Goal: Navigation & Orientation: Find specific page/section

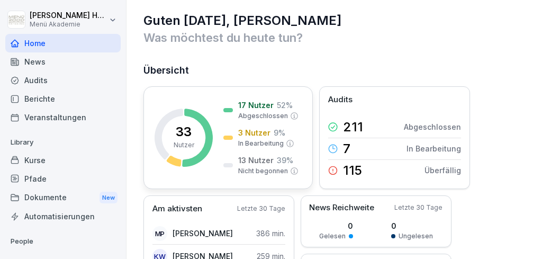
scroll to position [21, 0]
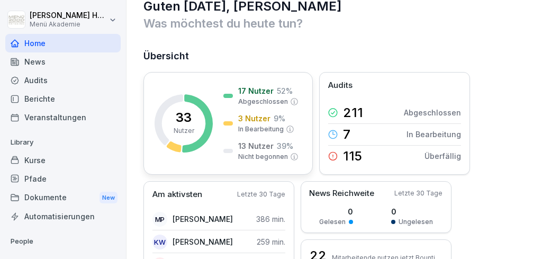
click at [253, 120] on p "3 Nutzer" at bounding box center [254, 118] width 32 height 11
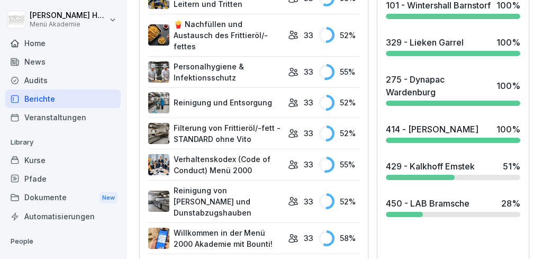
scroll to position [472, 0]
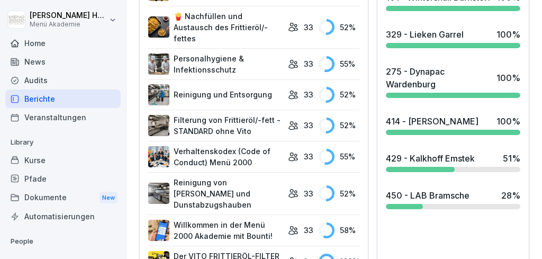
click at [418, 172] on div at bounding box center [420, 169] width 69 height 5
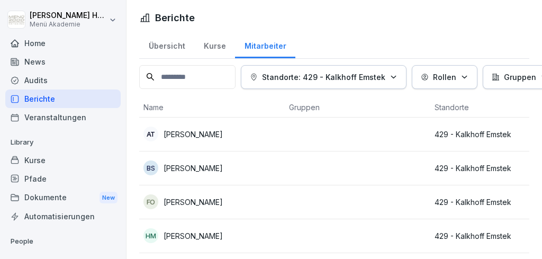
scroll to position [3, 0]
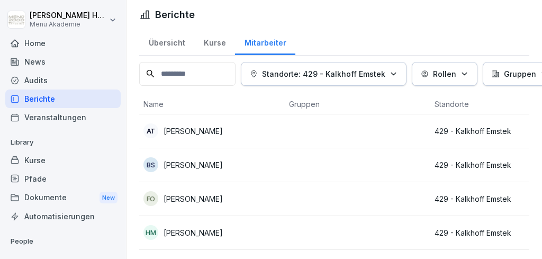
click at [198, 162] on p "[PERSON_NAME]" at bounding box center [193, 164] width 59 height 11
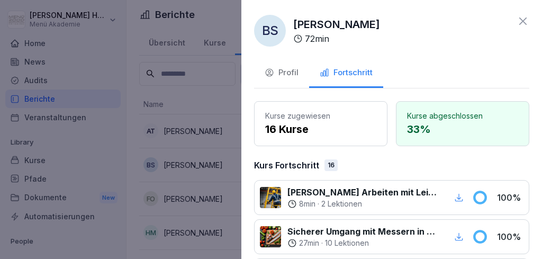
click at [522, 20] on icon at bounding box center [522, 20] width 7 height 7
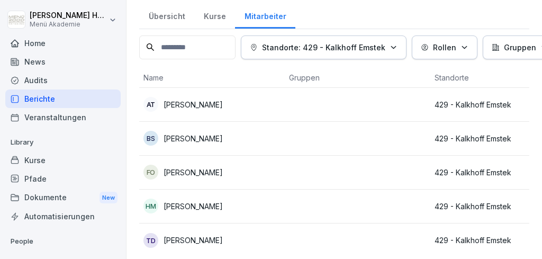
scroll to position [35, 0]
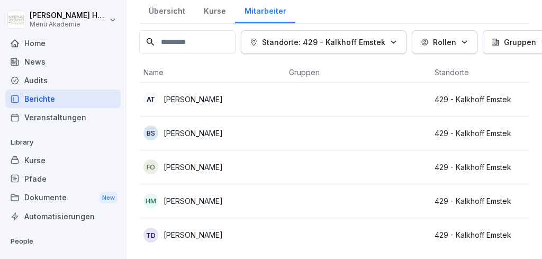
click at [240, 164] on div "FO [PERSON_NAME]" at bounding box center [211, 166] width 137 height 15
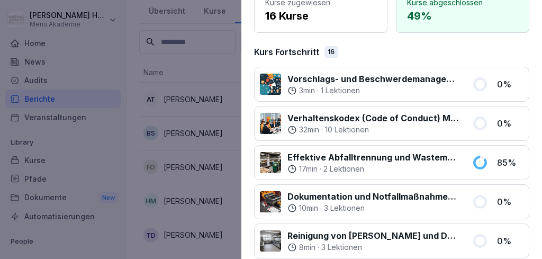
scroll to position [0, 0]
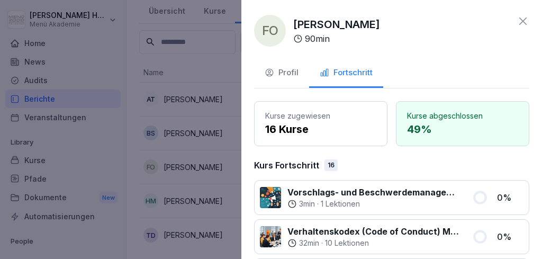
click at [522, 19] on icon at bounding box center [523, 21] width 13 height 13
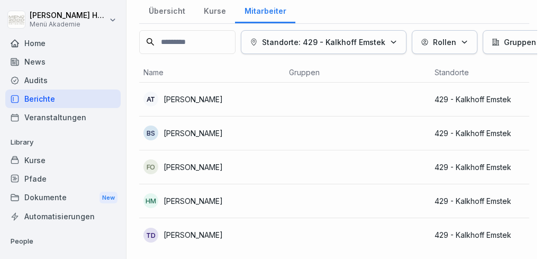
scroll to position [35, 0]
click at [196, 229] on p "[PERSON_NAME]" at bounding box center [193, 234] width 59 height 11
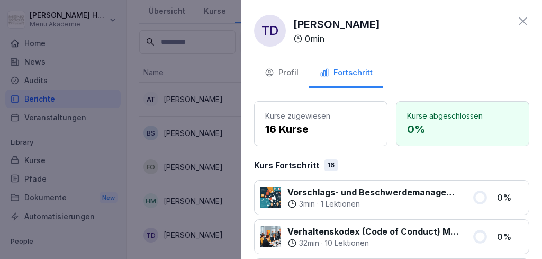
click at [522, 20] on icon at bounding box center [522, 20] width 7 height 7
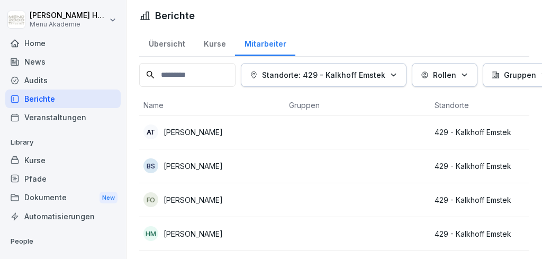
scroll to position [0, 0]
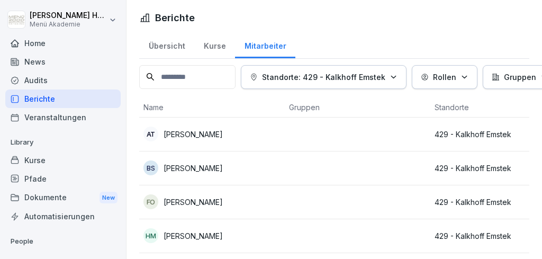
click at [167, 45] on div "Übersicht" at bounding box center [166, 44] width 55 height 27
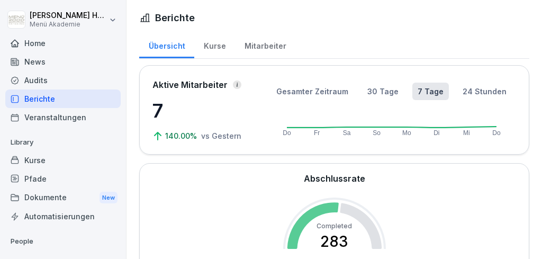
click at [236, 87] on div at bounding box center [237, 84] width 8 height 8
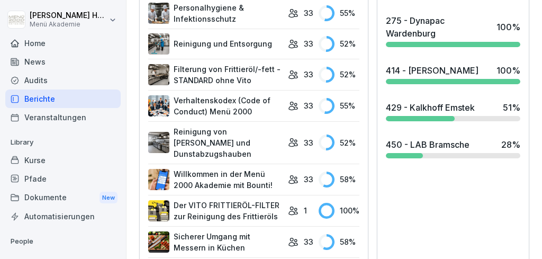
scroll to position [524, 0]
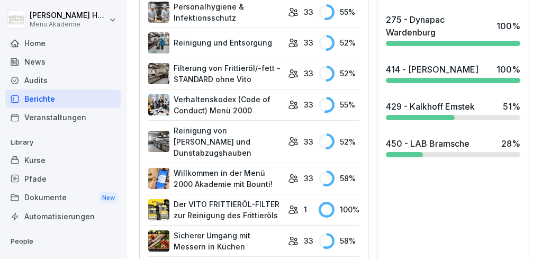
click at [411, 150] on div "450 - LAB Bramsche" at bounding box center [428, 143] width 84 height 13
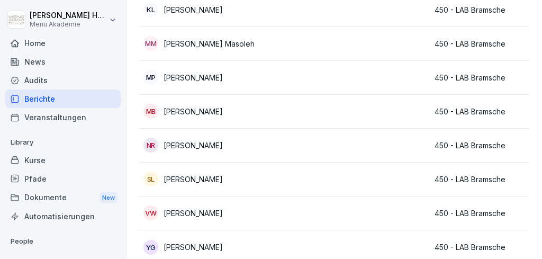
scroll to position [475, 0]
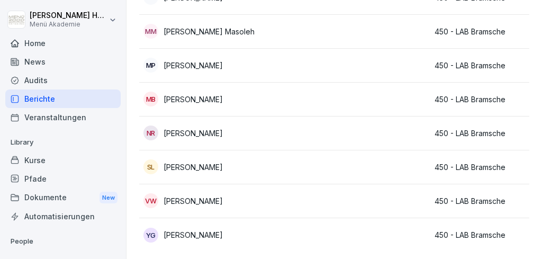
click at [197, 99] on p "[PERSON_NAME]" at bounding box center [193, 99] width 59 height 11
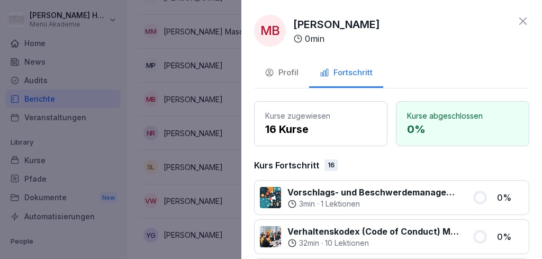
click at [524, 22] on icon at bounding box center [523, 21] width 13 height 13
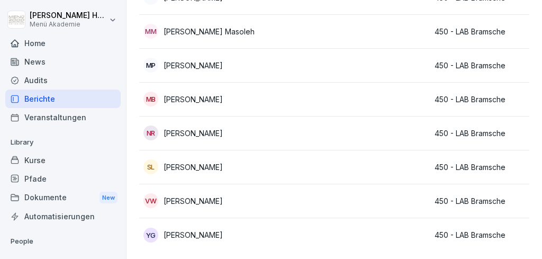
click at [302, 236] on td at bounding box center [358, 235] width 146 height 34
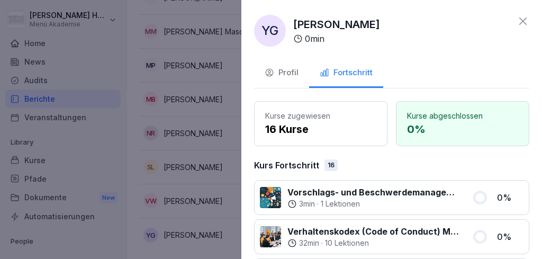
click at [520, 20] on icon at bounding box center [523, 21] width 13 height 13
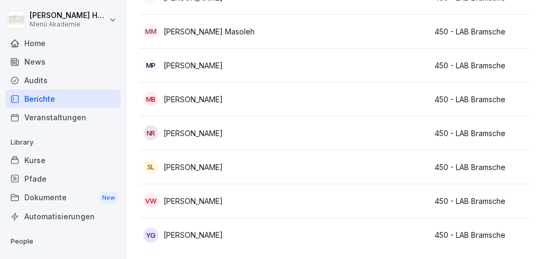
click at [350, 210] on td at bounding box center [358, 201] width 146 height 34
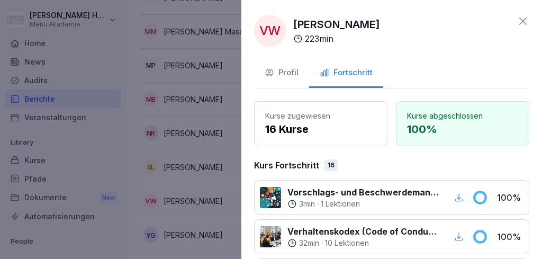
click at [523, 19] on icon at bounding box center [523, 21] width 13 height 13
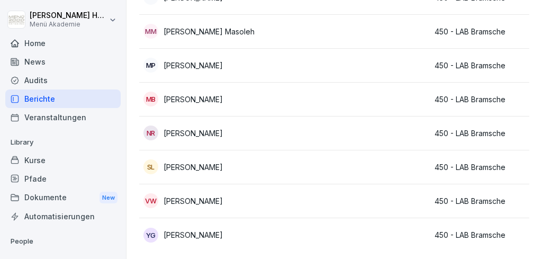
click at [268, 65] on div "MP [PERSON_NAME]" at bounding box center [211, 65] width 137 height 15
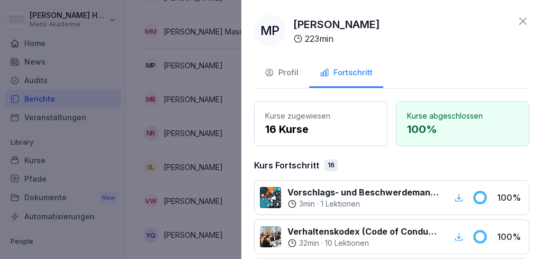
click at [523, 21] on icon at bounding box center [522, 20] width 7 height 7
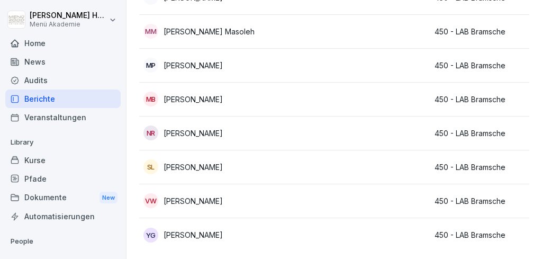
scroll to position [237, 0]
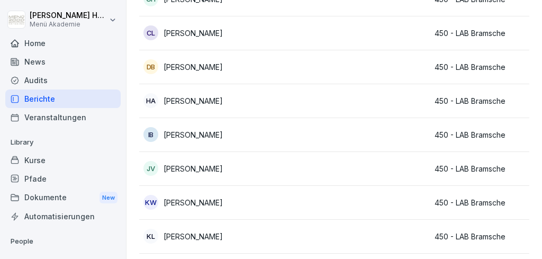
click at [227, 66] on div "DB [PERSON_NAME]" at bounding box center [211, 66] width 137 height 15
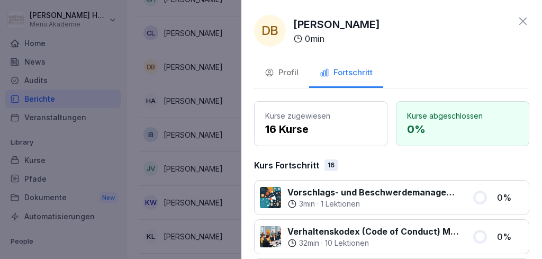
click at [522, 20] on icon at bounding box center [522, 20] width 7 height 7
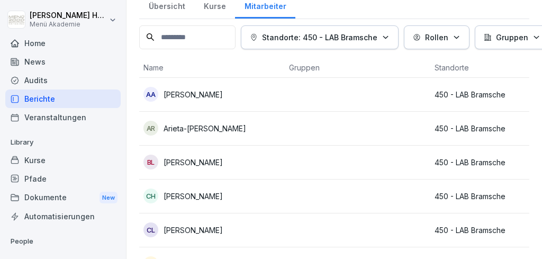
scroll to position [0, 0]
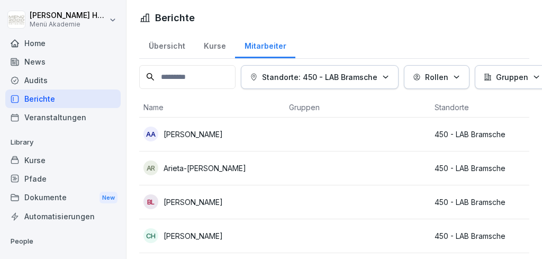
click at [442, 79] on p "Rollen" at bounding box center [436, 76] width 23 height 11
click at [212, 48] on div "Kurse" at bounding box center [214, 44] width 41 height 27
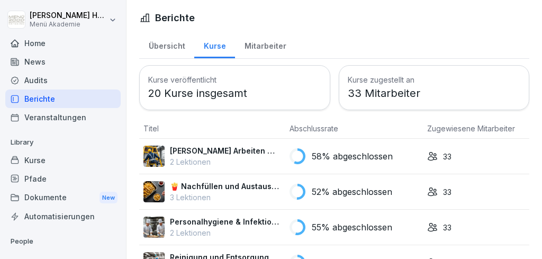
click at [42, 44] on div "Home" at bounding box center [62, 43] width 115 height 19
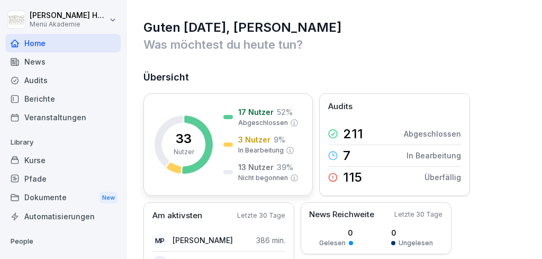
click at [257, 139] on p "3 Nutzer" at bounding box center [254, 139] width 32 height 11
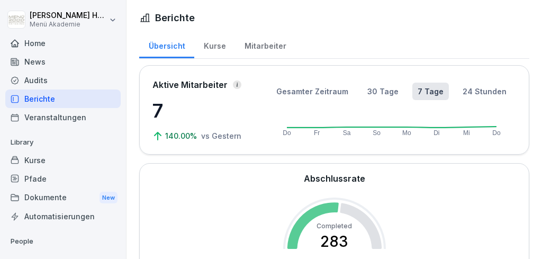
scroll to position [175, 0]
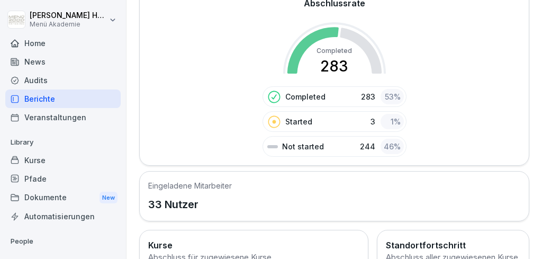
click at [36, 61] on div "News" at bounding box center [62, 61] width 115 height 19
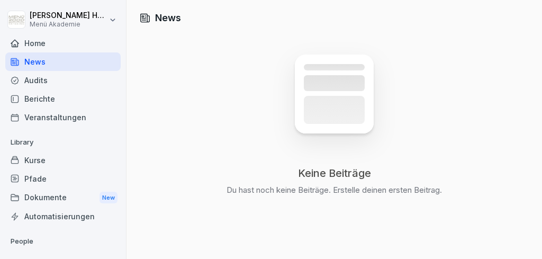
click at [35, 43] on div "Home" at bounding box center [62, 43] width 115 height 19
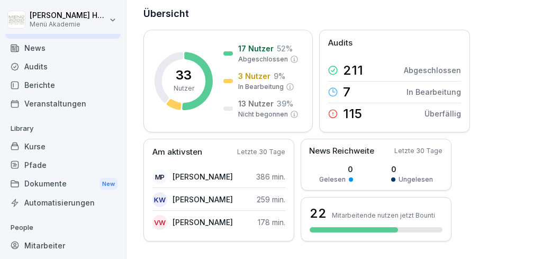
scroll to position [67, 0]
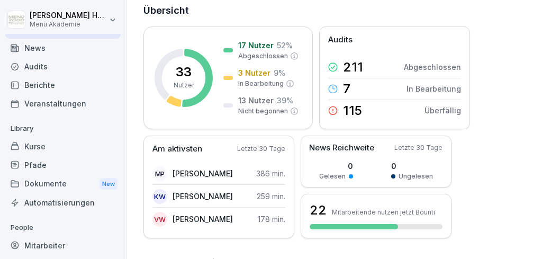
click at [58, 183] on div "Dokumente New" at bounding box center [62, 184] width 115 height 20
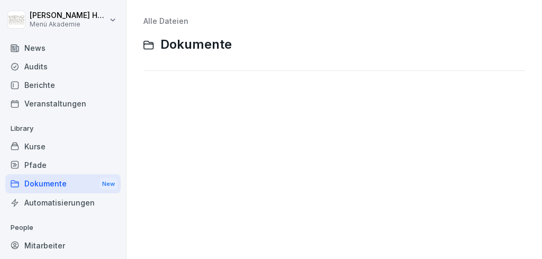
click at [182, 84] on div "Alle Dateien Dokumente" at bounding box center [334, 129] width 400 height 243
drag, startPoint x: 184, startPoint y: 86, endPoint x: 184, endPoint y: 104, distance: 17.5
click at [184, 87] on div "Alle Dateien Dokumente" at bounding box center [334, 129] width 400 height 243
click at [65, 206] on div "Automatisierungen" at bounding box center [62, 202] width 115 height 19
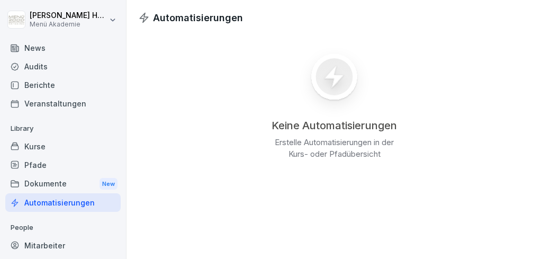
click at [63, 46] on div "News" at bounding box center [62, 48] width 115 height 19
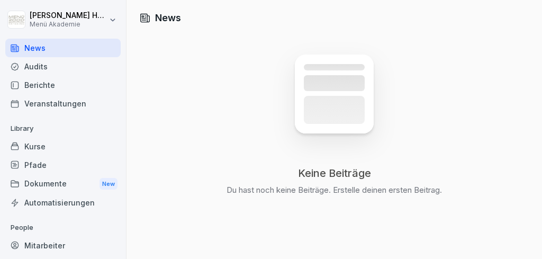
scroll to position [14, 0]
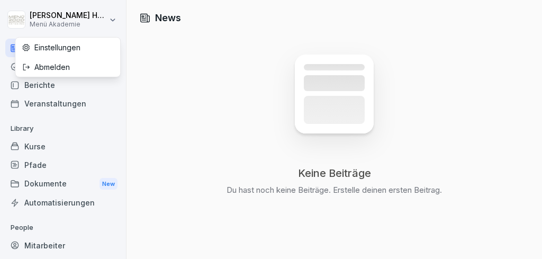
click at [115, 20] on html "[PERSON_NAME] Menü Akademie Home News Audits Berichte Veranstaltungen Library K…" at bounding box center [271, 129] width 542 height 259
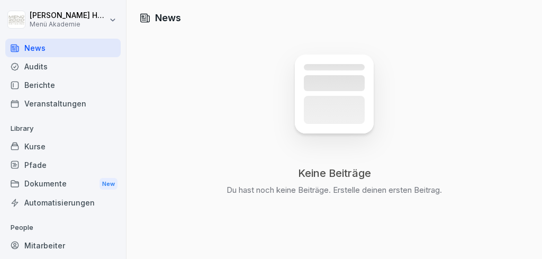
click at [115, 21] on html "[PERSON_NAME] Menü Akademie Home News Audits Berichte Veranstaltungen Library K…" at bounding box center [271, 129] width 542 height 259
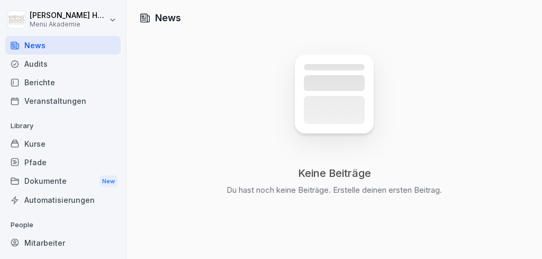
scroll to position [17, 0]
click at [50, 238] on div "Mitarbeiter" at bounding box center [62, 241] width 115 height 19
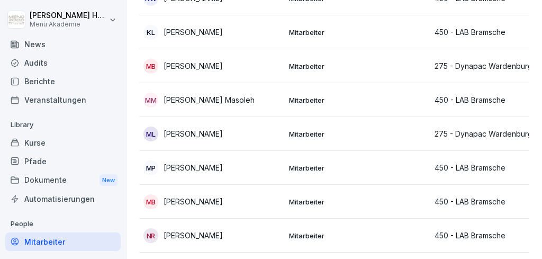
scroll to position [813, 0]
